Goal: Task Accomplishment & Management: Manage account settings

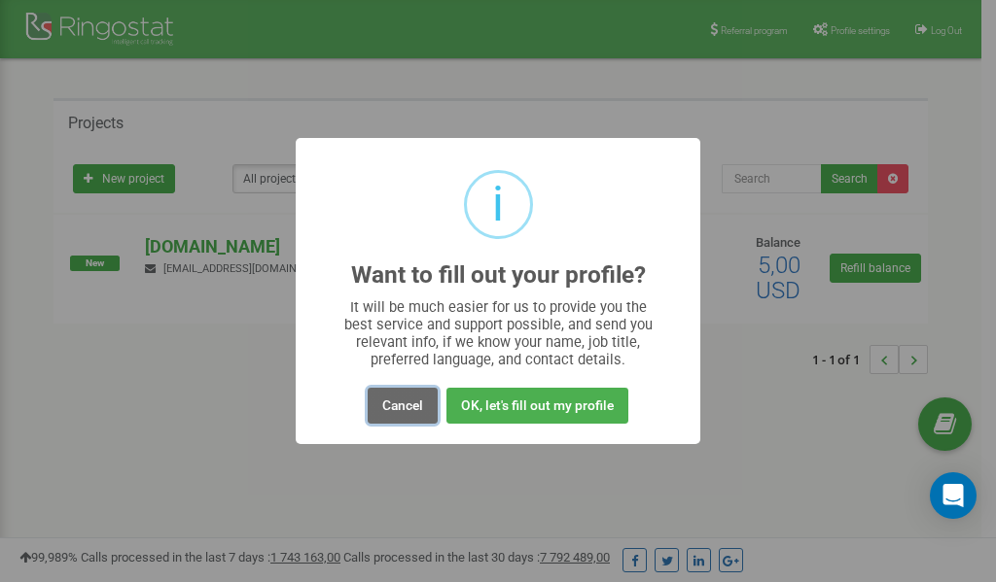
click at [403, 401] on button "Cancel" at bounding box center [403, 406] width 70 height 36
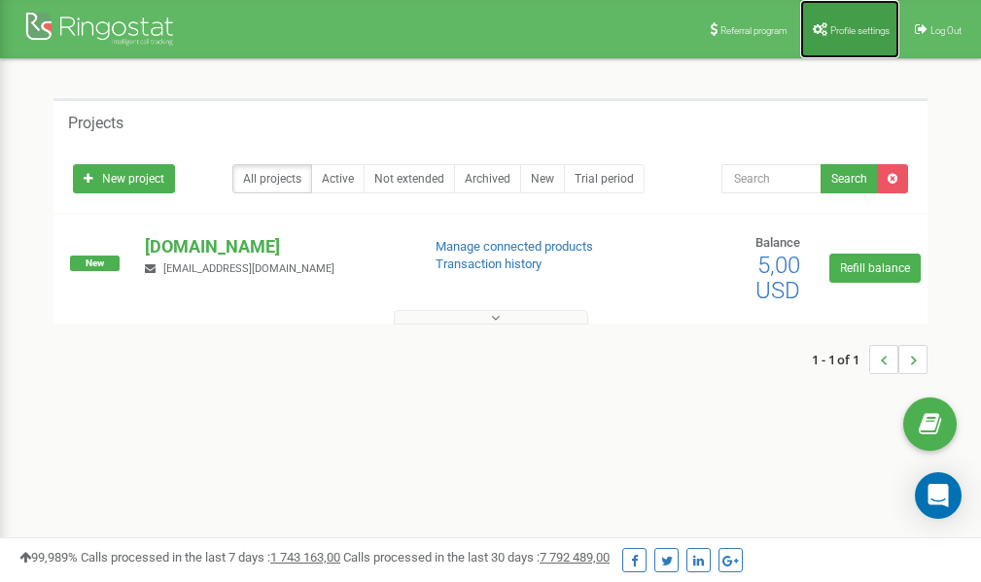
click at [849, 23] on link "Profile settings" at bounding box center [849, 29] width 99 height 58
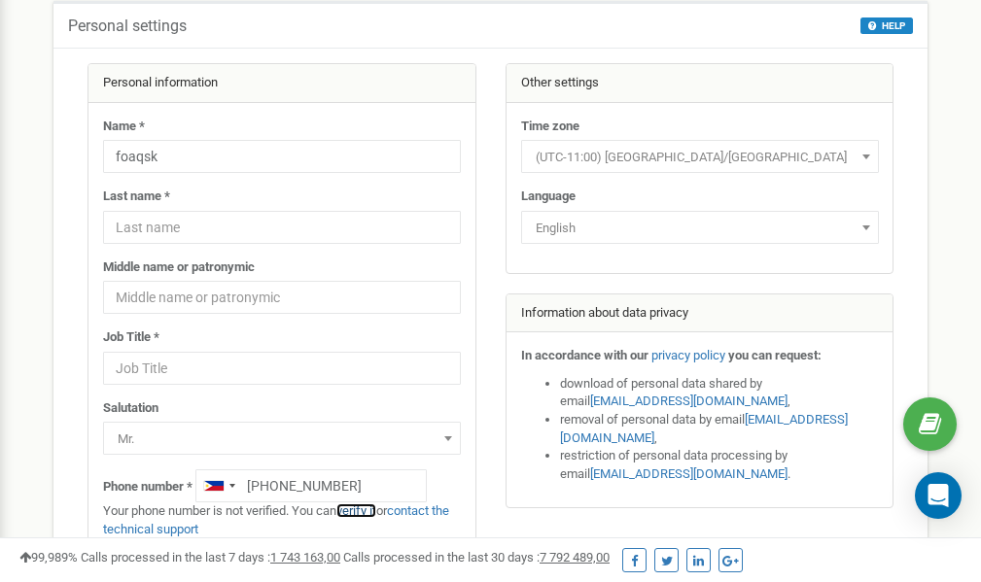
click at [365, 507] on link "verify it" at bounding box center [356, 511] width 40 height 15
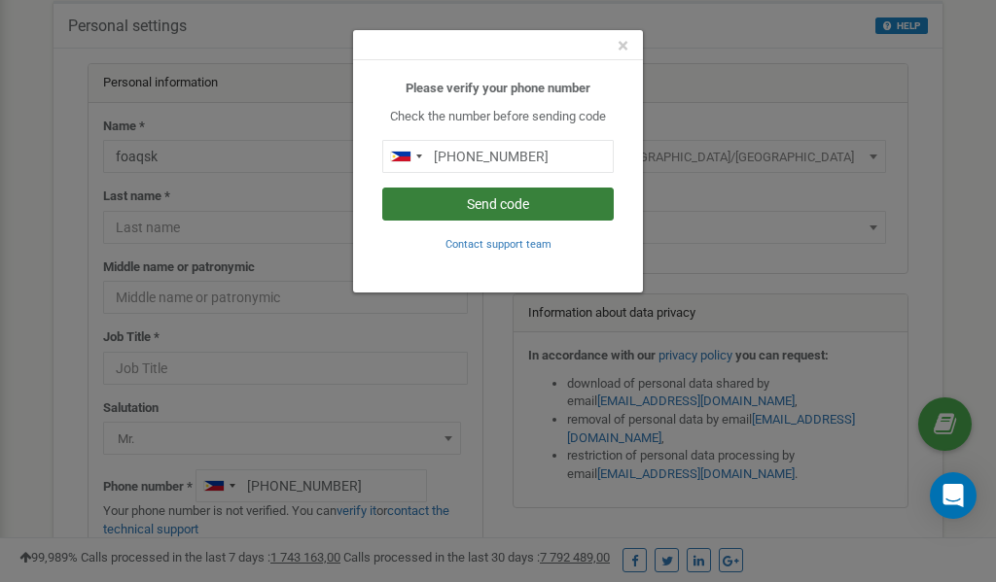
click at [458, 202] on button "Send code" at bounding box center [497, 204] width 231 height 33
